Goal: Information Seeking & Learning: Understand process/instructions

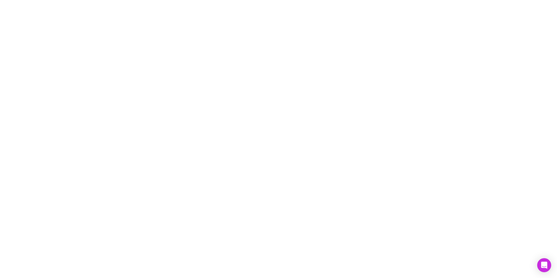
drag, startPoint x: 494, startPoint y: 228, endPoint x: 496, endPoint y: 225, distance: 3.5
click at [495, 227] on div at bounding box center [278, 139] width 557 height 278
click at [165, 145] on div at bounding box center [278, 139] width 557 height 278
click at [542, 265] on icon "Open Intercom Messenger" at bounding box center [544, 265] width 7 height 8
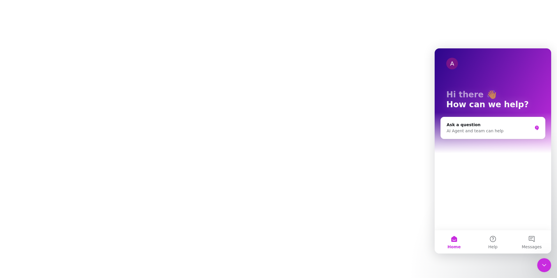
click at [249, 181] on div at bounding box center [278, 139] width 557 height 278
click at [453, 239] on button "Home" at bounding box center [454, 241] width 39 height 23
click at [244, 242] on div at bounding box center [278, 139] width 557 height 278
